Goal: Transaction & Acquisition: Purchase product/service

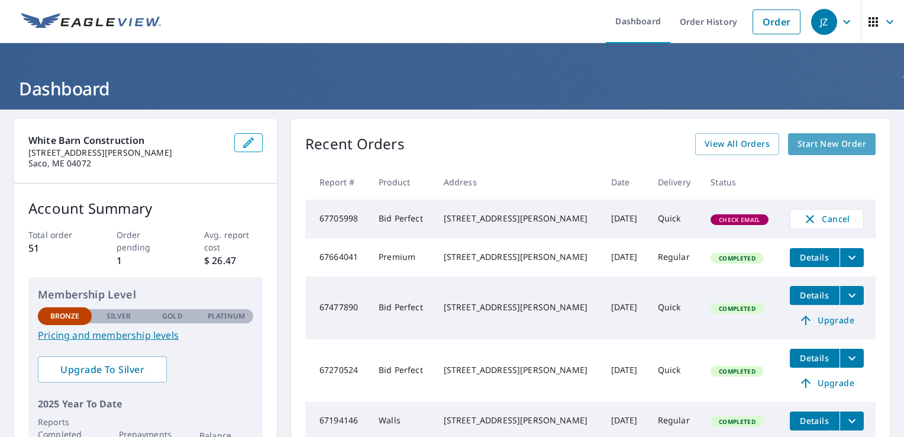
click at [839, 143] on span "Start New Order" at bounding box center [832, 144] width 69 height 15
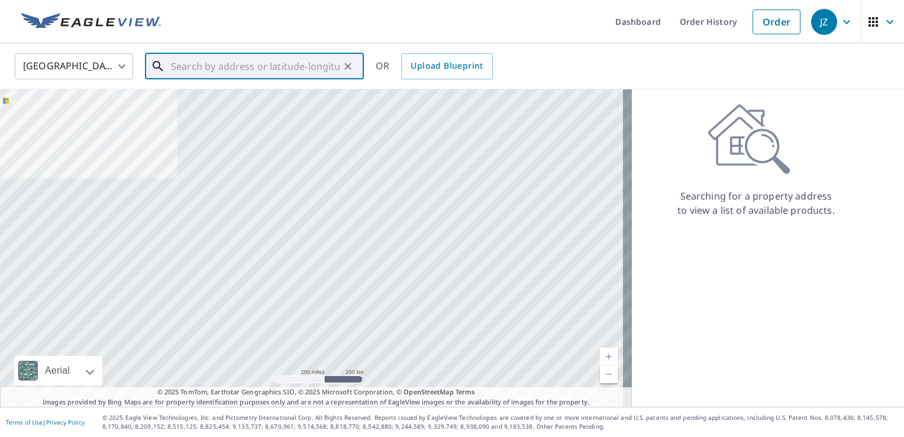
click at [276, 70] on input "text" at bounding box center [255, 66] width 169 height 33
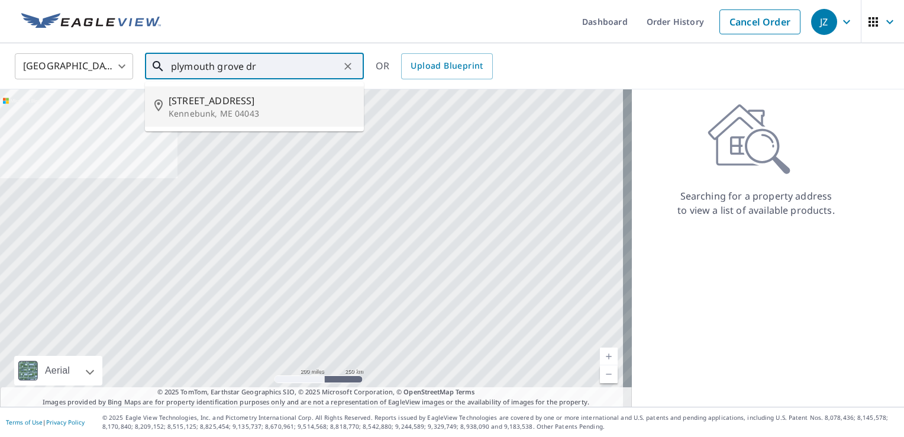
drag, startPoint x: 296, startPoint y: 122, endPoint x: 285, endPoint y: 66, distance: 57.3
click at [285, 66] on div "plymouth grove dr ​ [STREET_ADDRESS][PERSON_NAME]" at bounding box center [254, 66] width 219 height 26
click at [285, 66] on input "plymouth grove dr" at bounding box center [255, 66] width 169 height 33
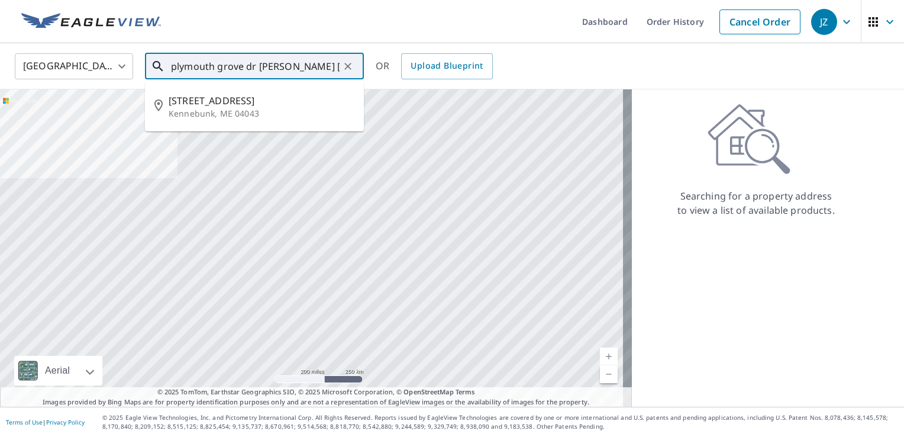
type input "plymouth grove dr [PERSON_NAME] [US_STATE]"
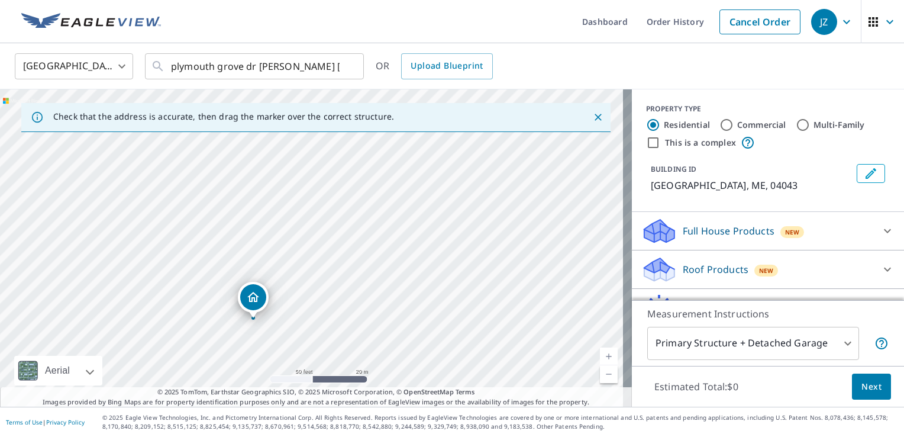
drag, startPoint x: 237, startPoint y: 240, endPoint x: 318, endPoint y: 411, distance: 189.3
click at [318, 411] on div "Dashboard Order History Cancel Order JZ [GEOGRAPHIC_DATA] [GEOGRAPHIC_DATA] ​ p…" at bounding box center [452, 218] width 904 height 437
drag, startPoint x: 301, startPoint y: 256, endPoint x: 328, endPoint y: 205, distance: 58.2
click at [328, 205] on div "Plymouth Grove Dr [PERSON_NAME], ME 04043" at bounding box center [316, 247] width 632 height 317
click at [323, 215] on div "Plymouth Grove Dr [PERSON_NAME], ME 04043" at bounding box center [316, 247] width 632 height 317
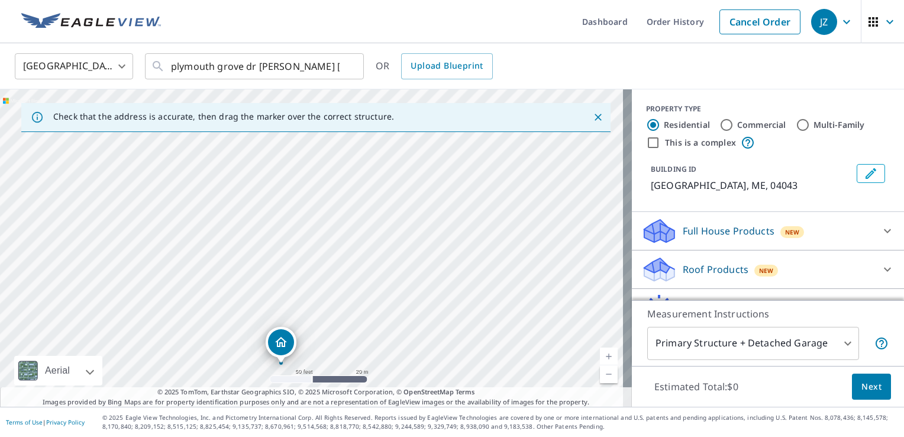
drag, startPoint x: 307, startPoint y: 225, endPoint x: 276, endPoint y: 342, distance: 121.3
drag, startPoint x: 314, startPoint y: 226, endPoint x: 380, endPoint y: 338, distance: 130.0
drag, startPoint x: 310, startPoint y: 224, endPoint x: 391, endPoint y: 341, distance: 142.6
drag, startPoint x: 362, startPoint y: 270, endPoint x: 359, endPoint y: 191, distance: 80.0
click at [359, 191] on div "[STREET_ADDRESS][PERSON_NAME]" at bounding box center [316, 247] width 632 height 317
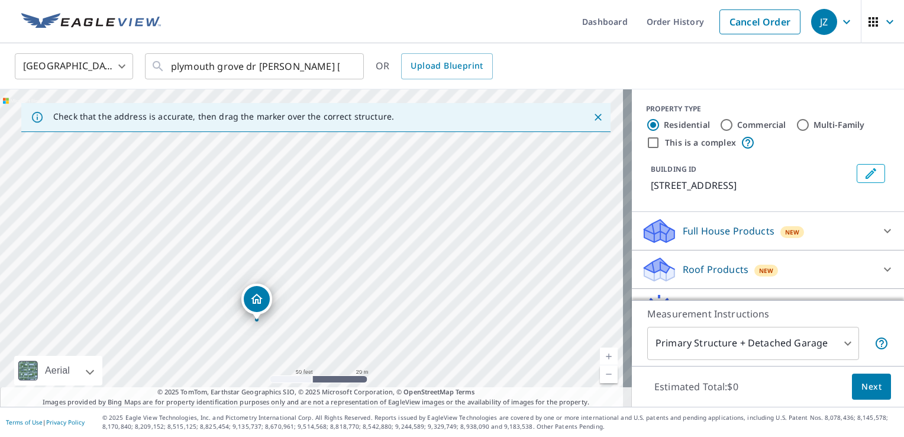
drag, startPoint x: 308, startPoint y: 144, endPoint x: 256, endPoint y: 297, distance: 161.7
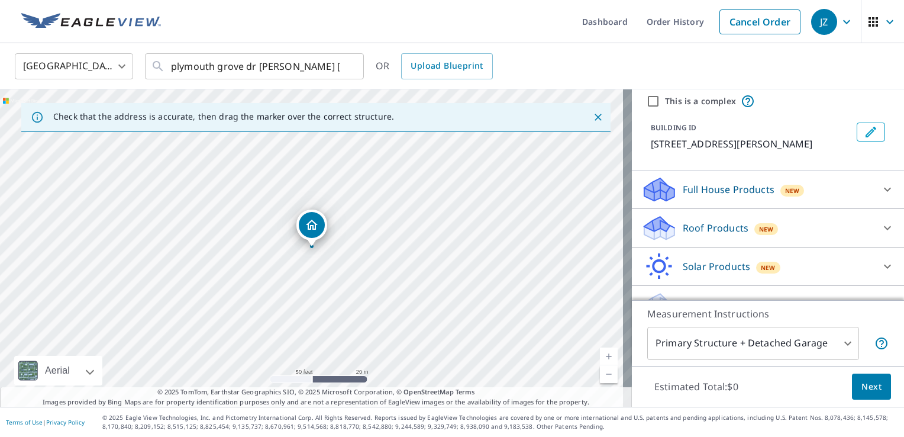
scroll to position [42, 0]
click at [881, 234] on icon at bounding box center [888, 227] width 14 height 14
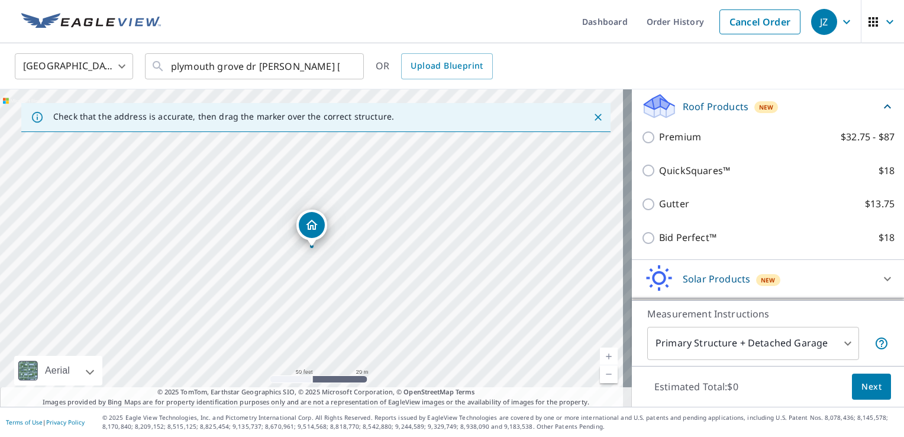
scroll to position [161, 0]
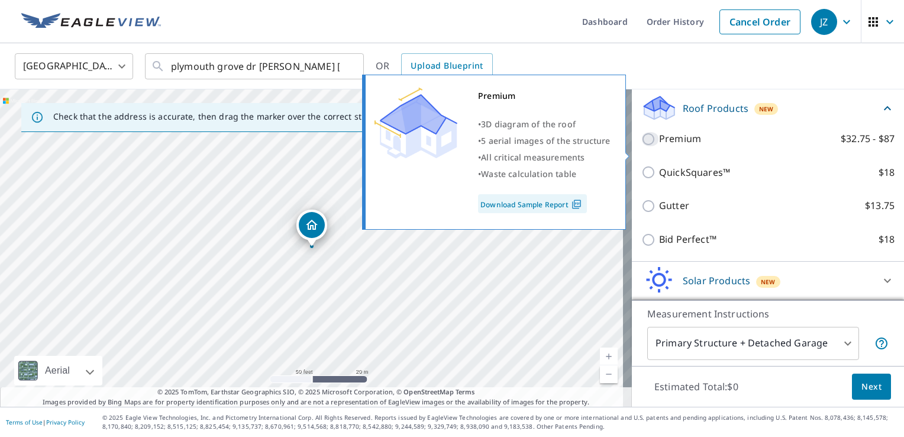
click at [641, 146] on input "Premium $32.75 - $87" at bounding box center [650, 139] width 18 height 14
checkbox input "true"
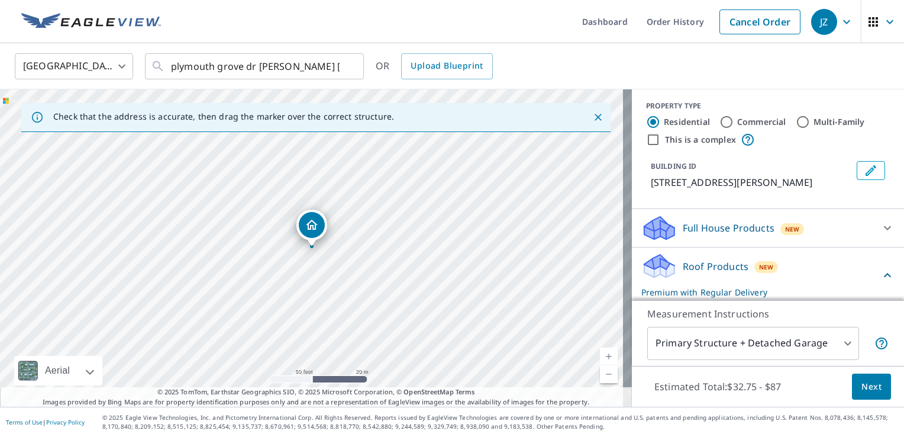
scroll to position [0, 0]
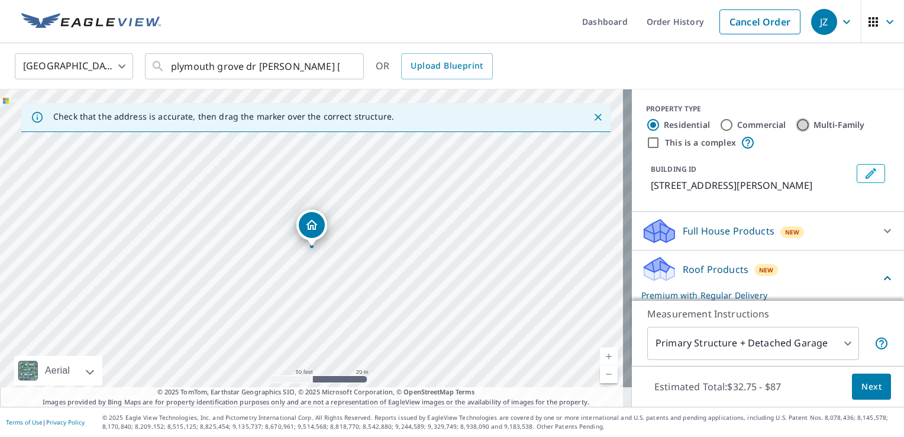
click at [798, 124] on input "Multi-Family" at bounding box center [803, 125] width 14 height 14
radio input "true"
type input "2"
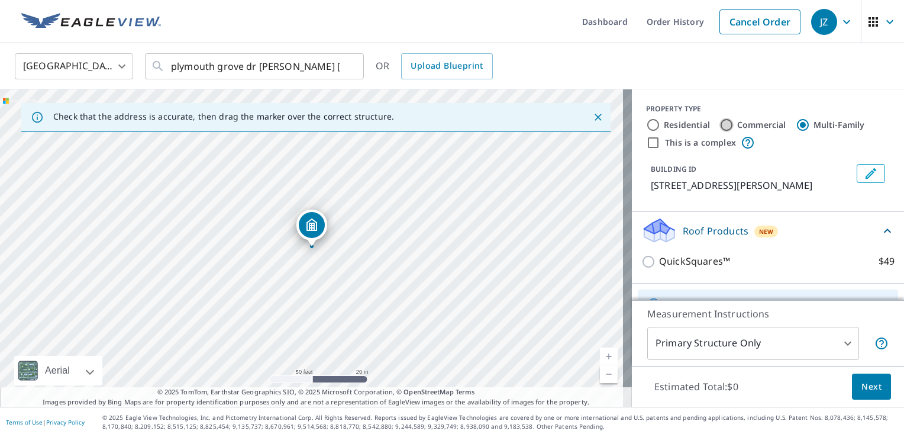
click at [720, 122] on input "Commercial" at bounding box center [727, 125] width 14 height 14
radio input "true"
type input "4"
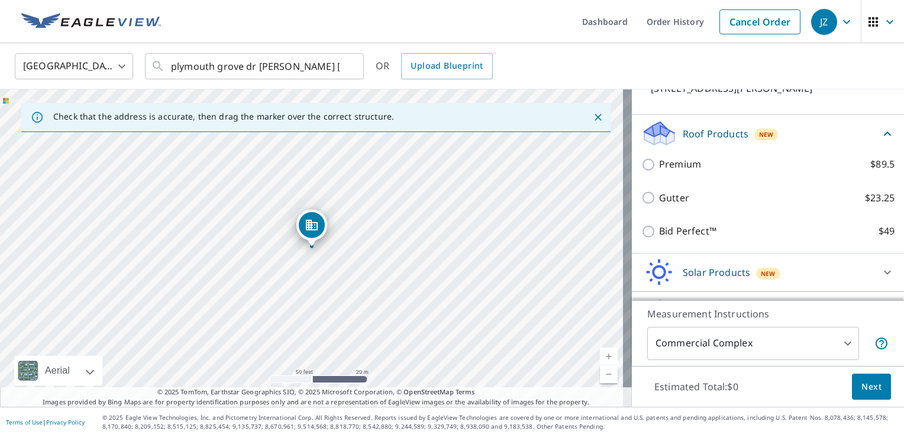
scroll to position [99, 0]
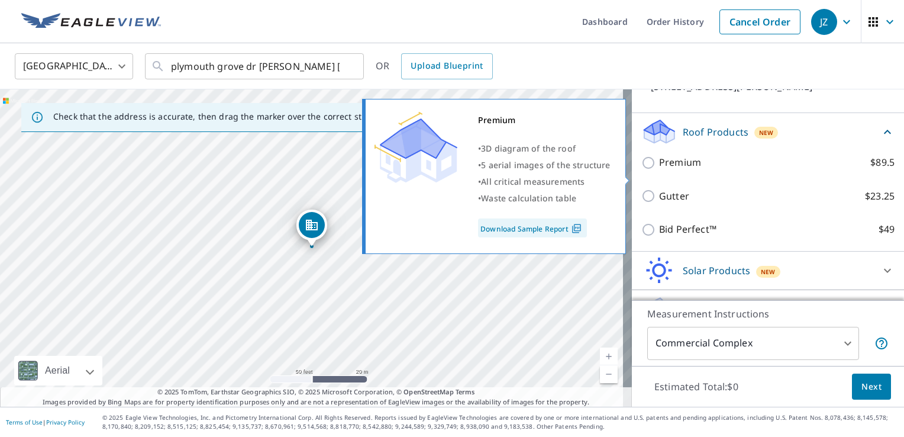
click at [641, 170] on input "Premium $89.5" at bounding box center [650, 163] width 18 height 14
checkbox input "true"
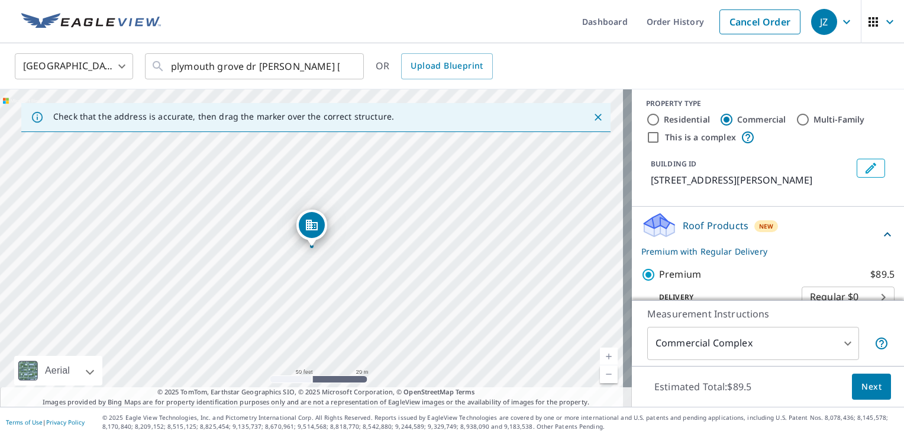
scroll to position [5, 0]
click at [646, 136] on input "This is a complex" at bounding box center [653, 138] width 14 height 14
checkbox input "true"
checkbox input "false"
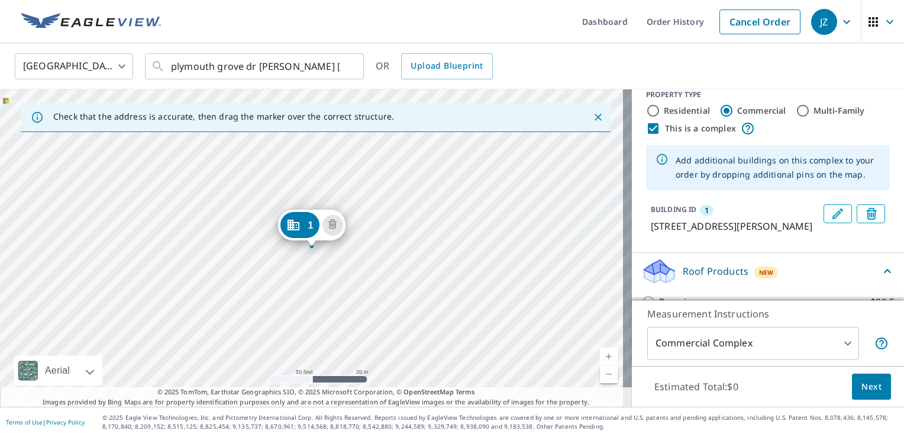
scroll to position [14, 0]
click at [646, 128] on input "This is a complex" at bounding box center [653, 129] width 14 height 14
checkbox input "false"
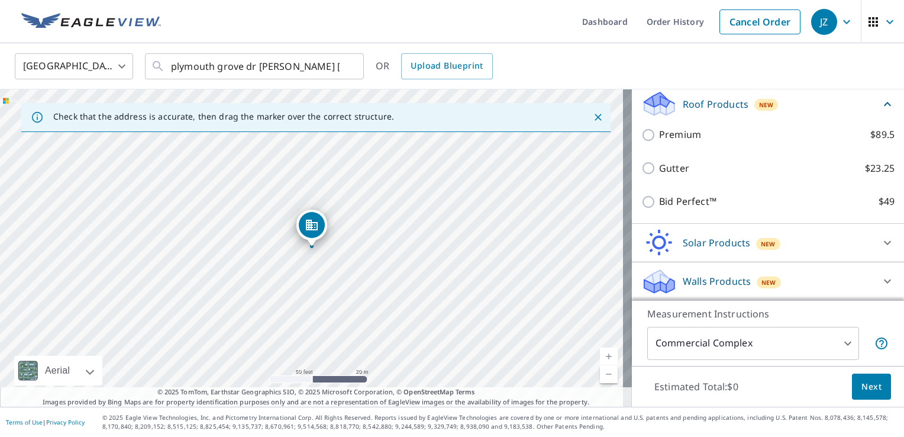
scroll to position [127, 0]
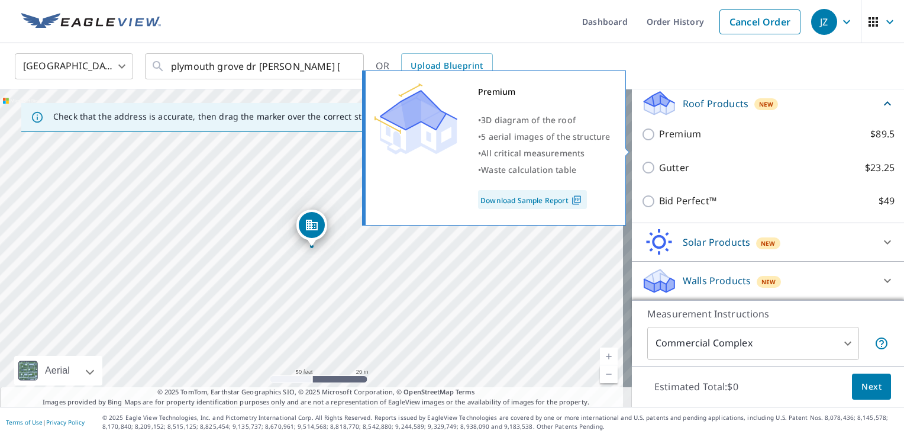
click at [641, 141] on input "Premium $89.5" at bounding box center [650, 134] width 18 height 14
checkbox input "true"
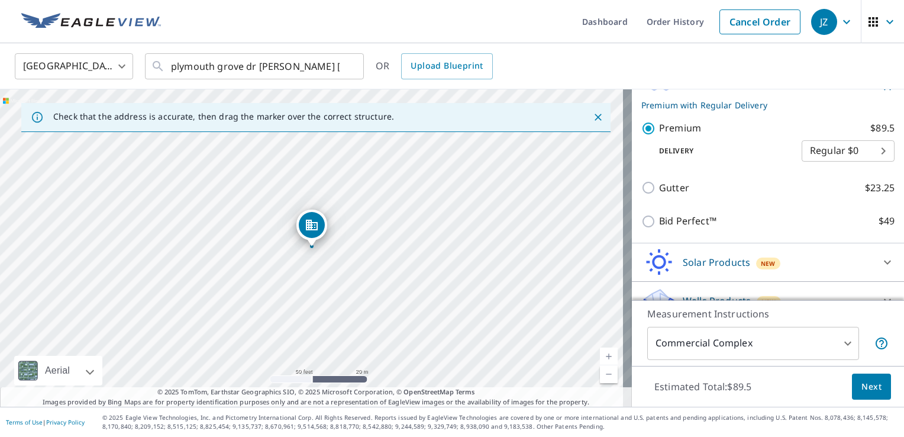
scroll to position [185, 0]
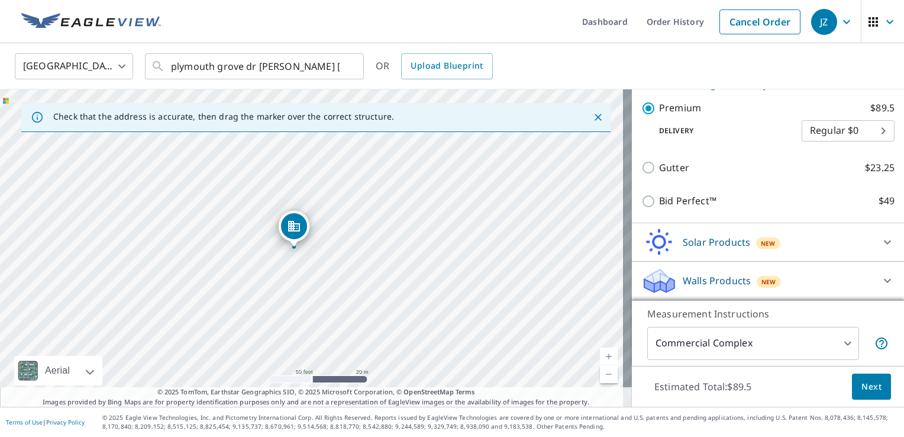
drag, startPoint x: 311, startPoint y: 226, endPoint x: 294, endPoint y: 227, distance: 17.8
click at [859, 403] on div "Estimated Total: $89.5 Next" at bounding box center [768, 386] width 272 height 41
click at [862, 393] on span "Next" at bounding box center [872, 386] width 20 height 15
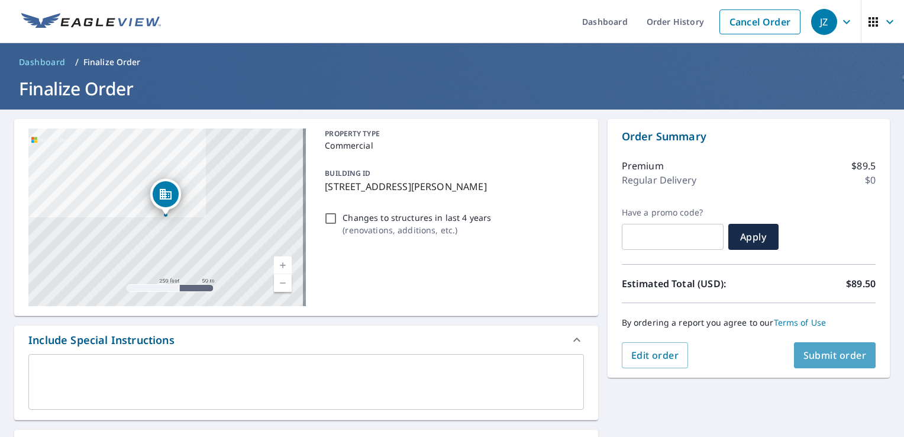
click at [832, 365] on button "Submit order" at bounding box center [835, 355] width 82 height 26
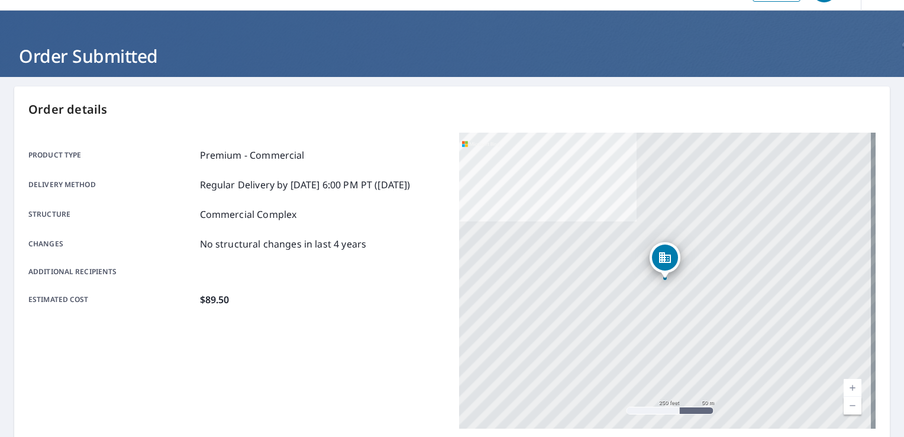
scroll to position [33, 0]
